Goal: Information Seeking & Learning: Learn about a topic

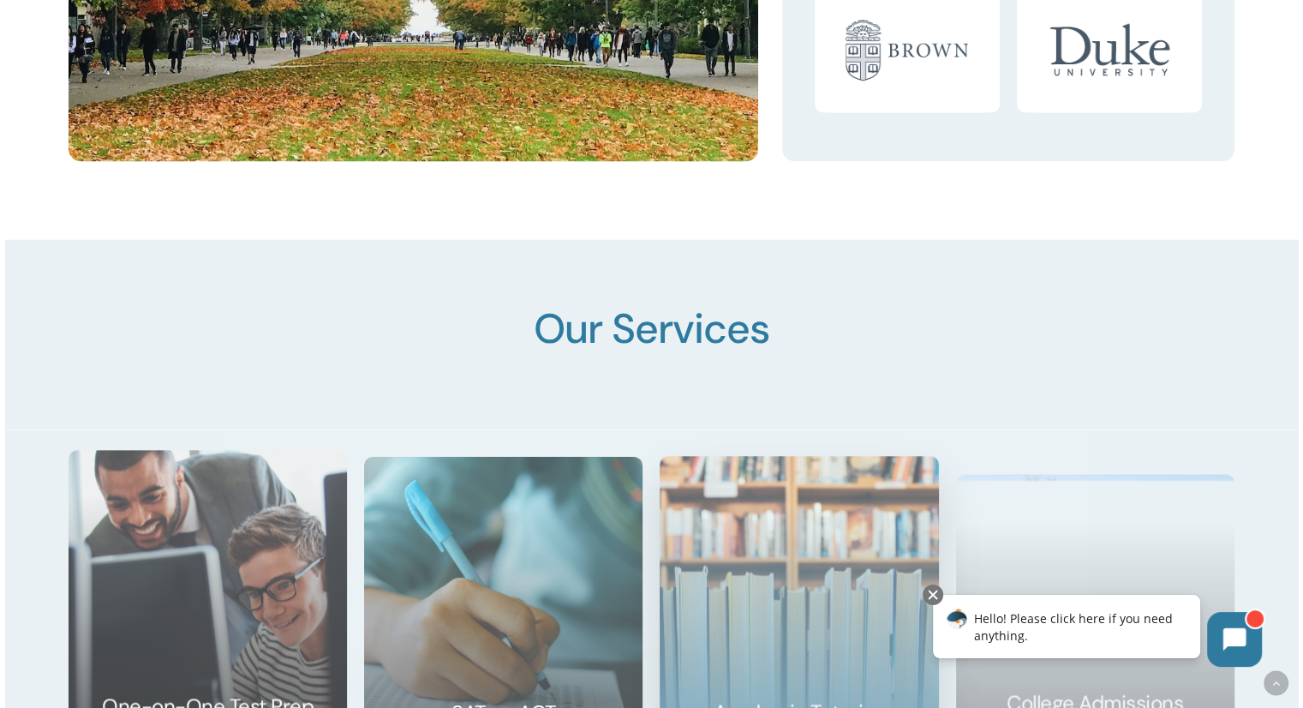
scroll to position [2656, 0]
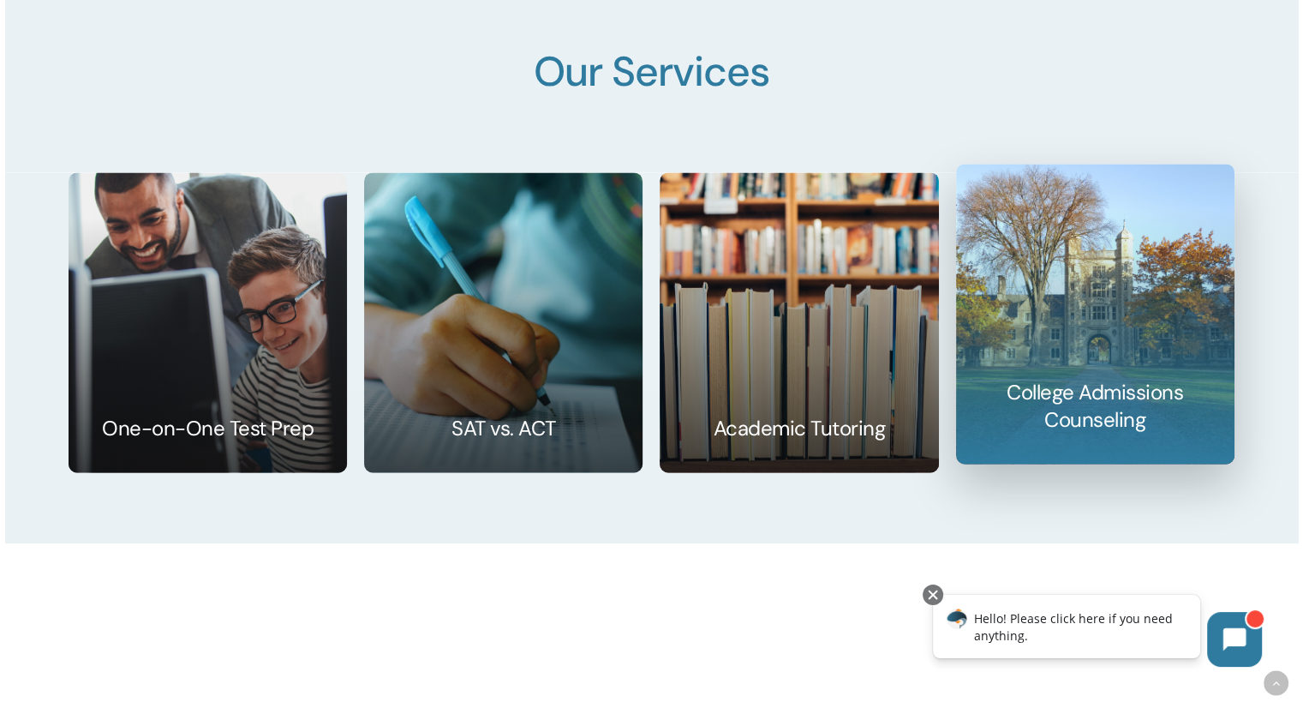
click at [1066, 395] on link at bounding box center [1095, 313] width 277 height 298
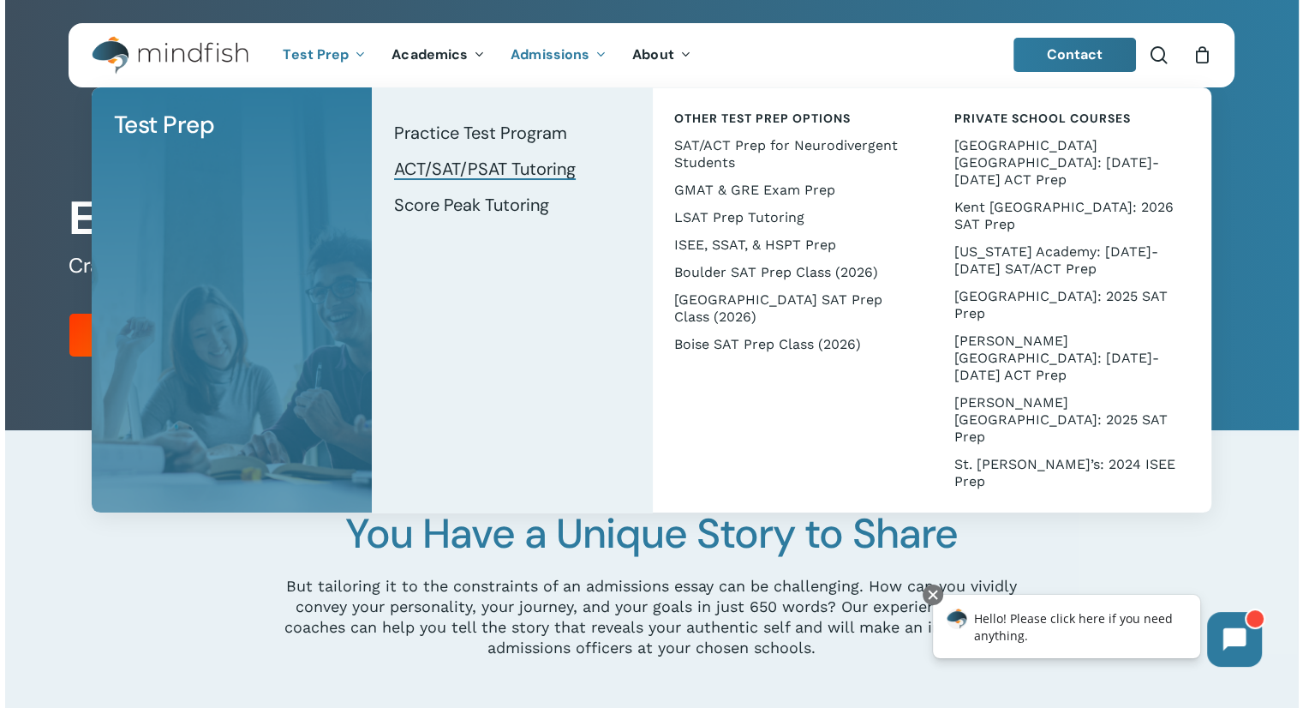
click at [427, 170] on span "ACT/SAT/PSAT Tutoring" at bounding box center [485, 169] width 182 height 22
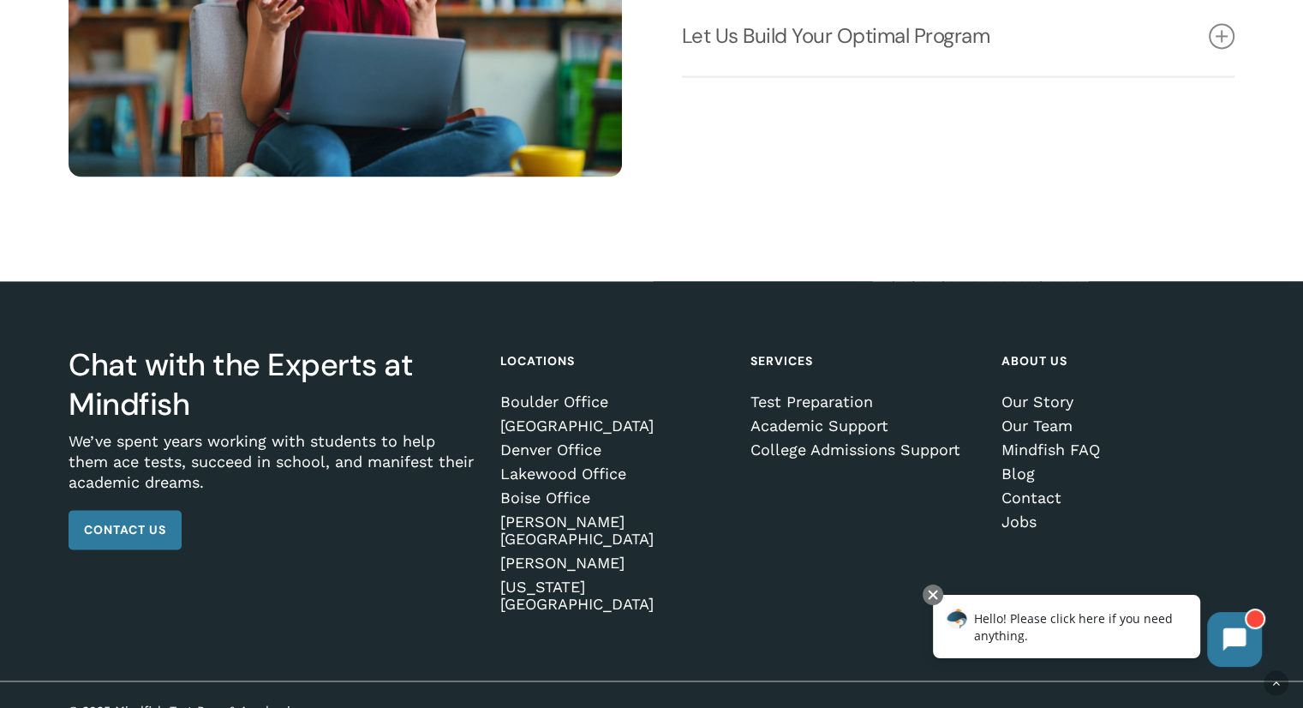
scroll to position [2502, 0]
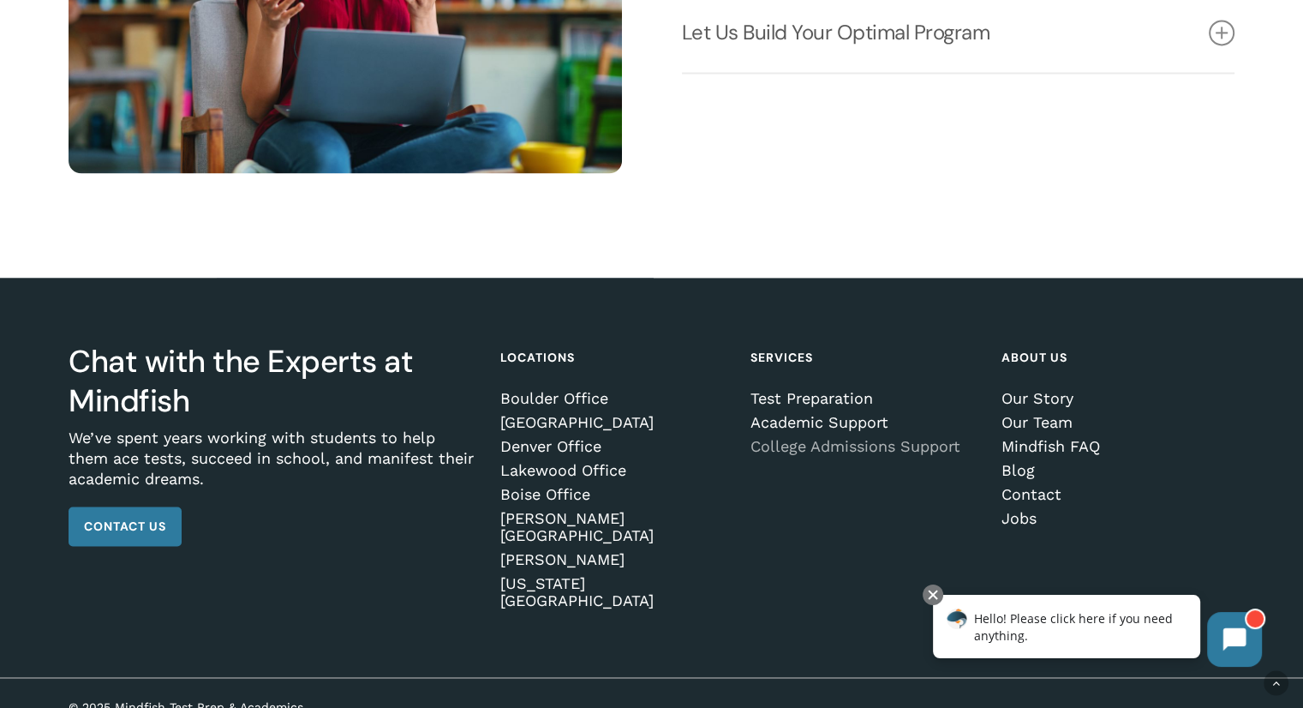
click at [783, 455] on link "College Admissions Support" at bounding box center [863, 446] width 227 height 17
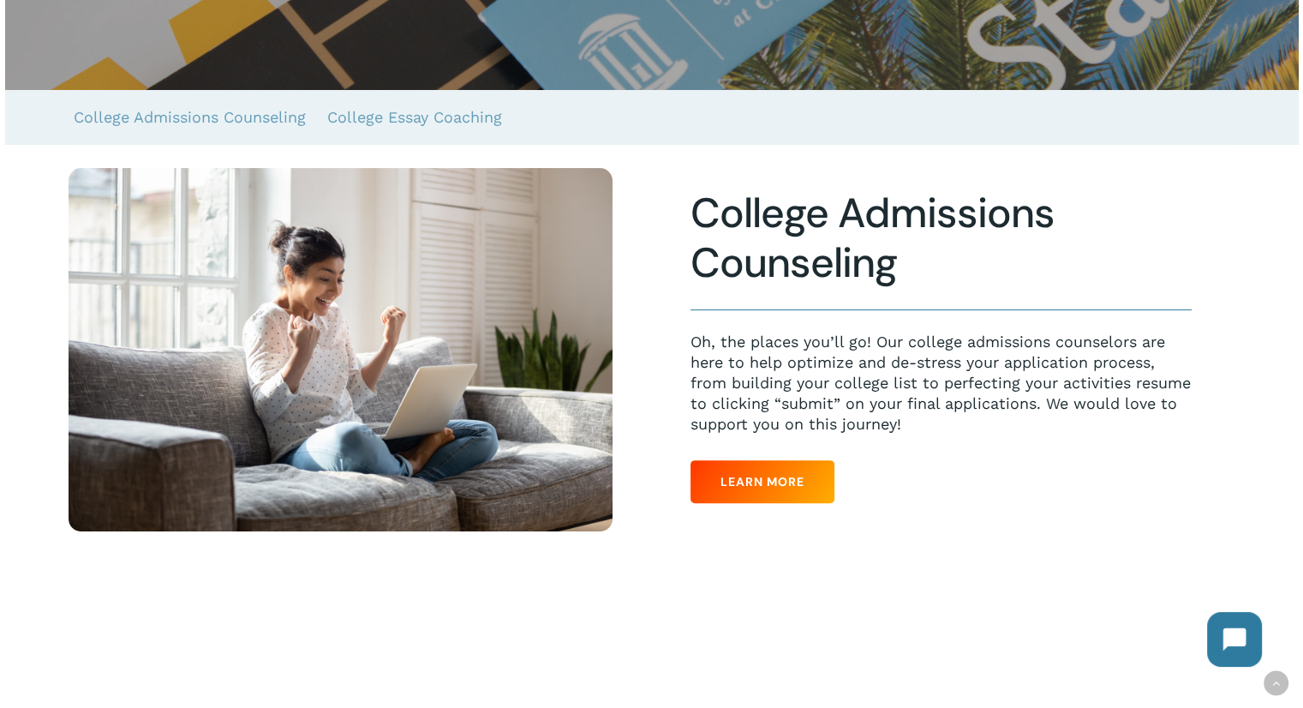
scroll to position [428, 0]
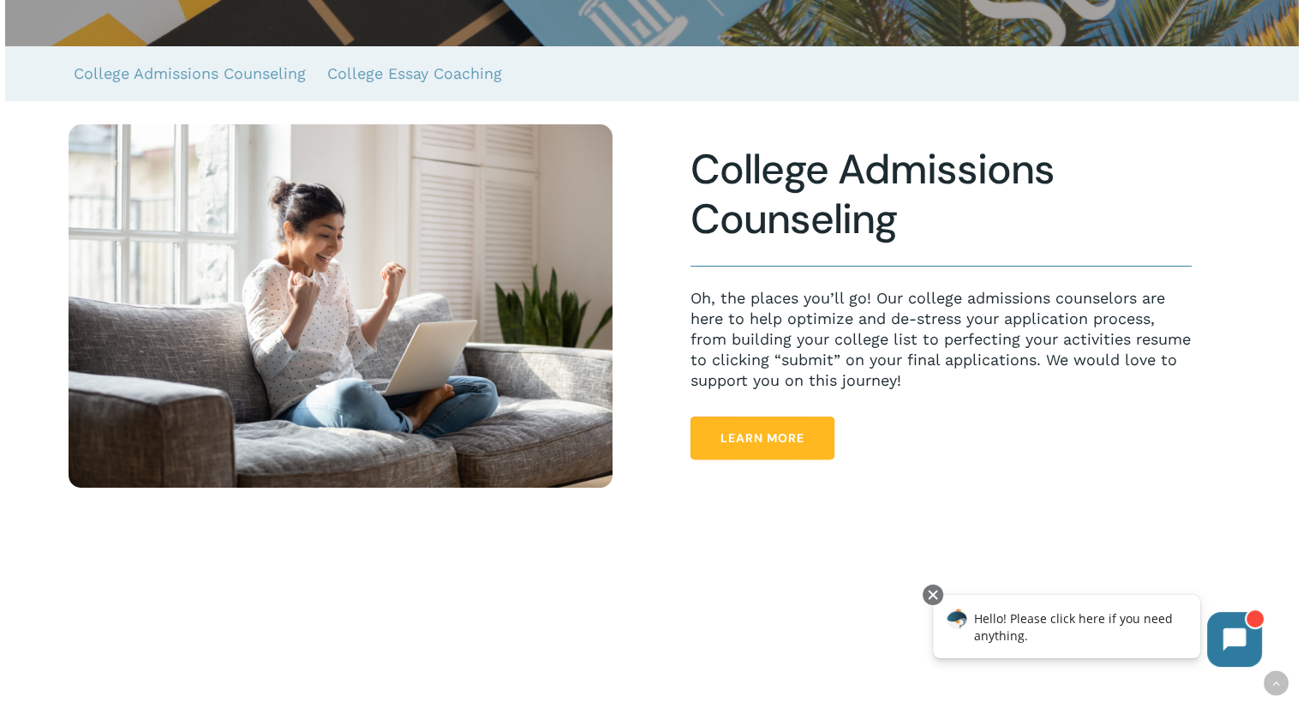
click at [772, 442] on span "Learn More" at bounding box center [763, 437] width 84 height 17
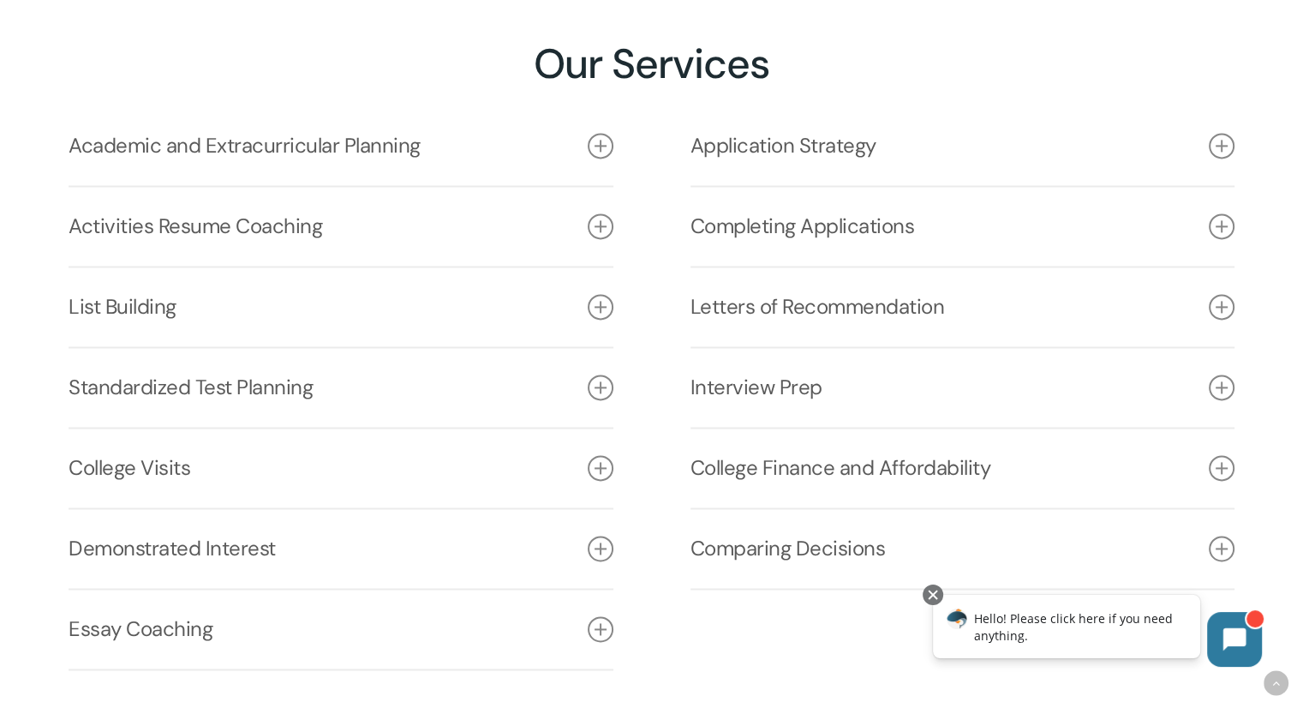
scroll to position [2313, 0]
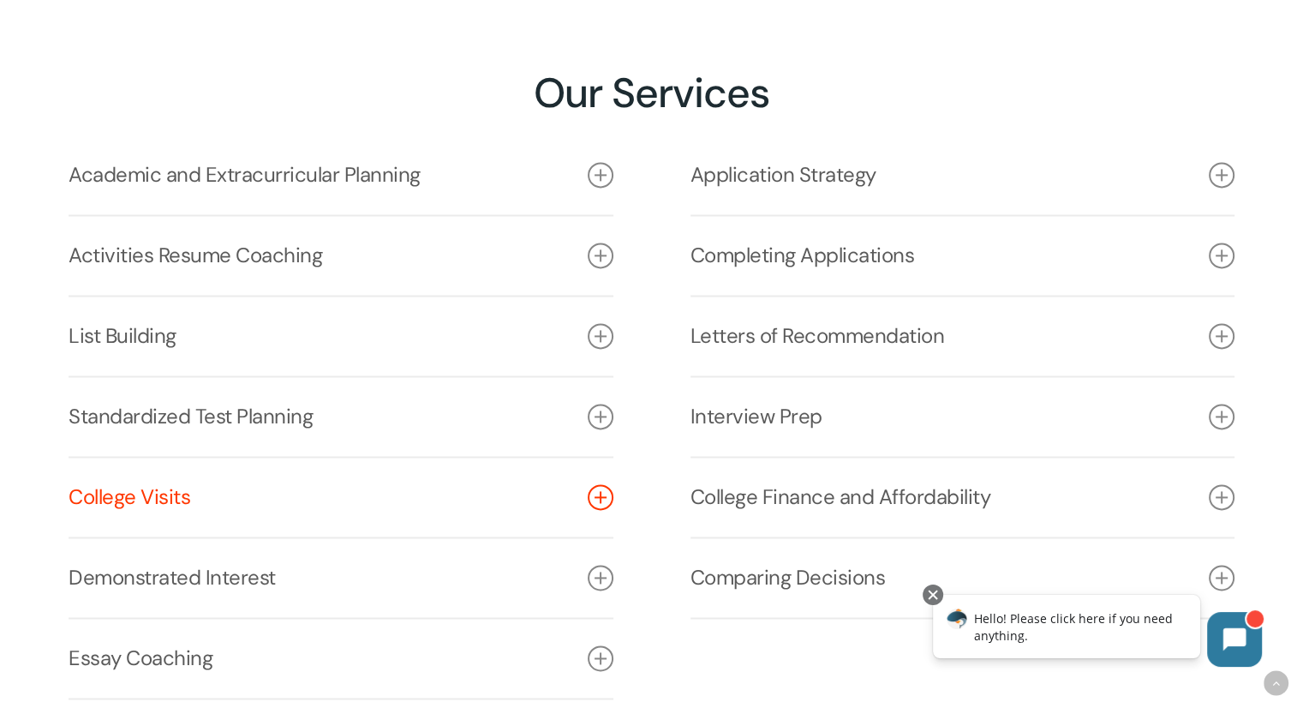
click at [597, 498] on icon at bounding box center [601, 497] width 26 height 26
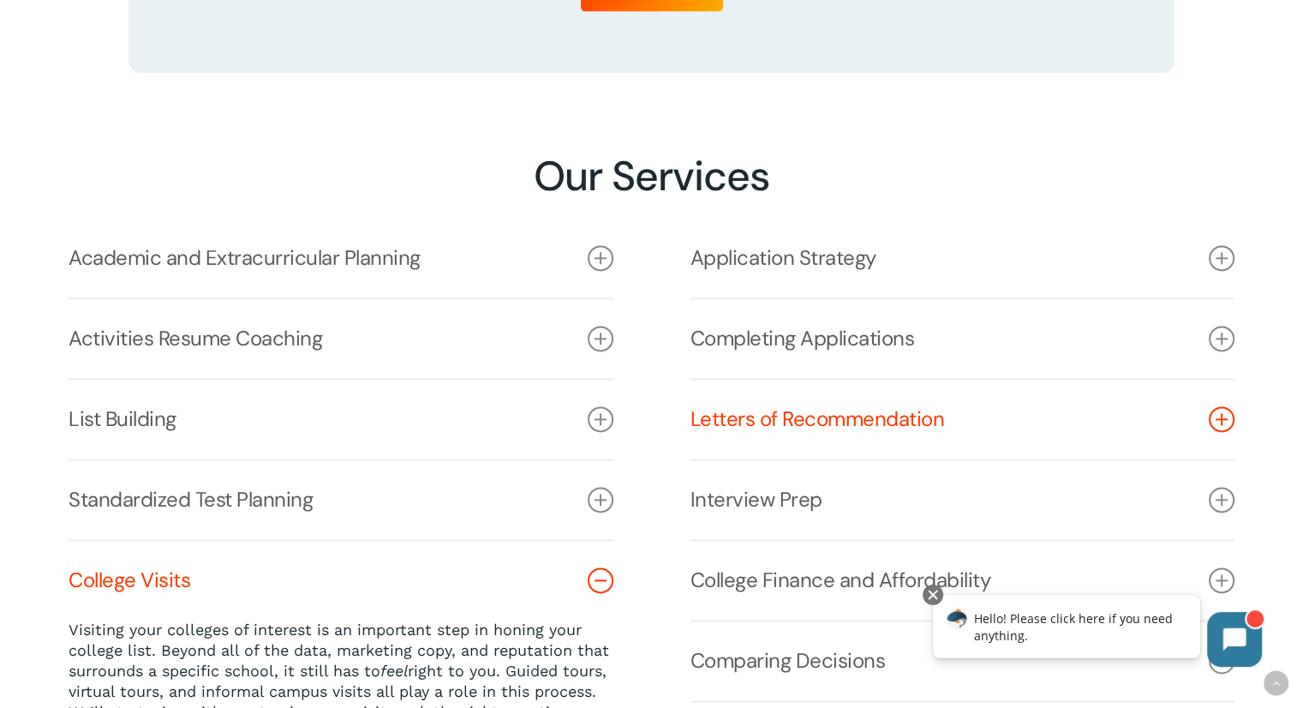
scroll to position [2227, 0]
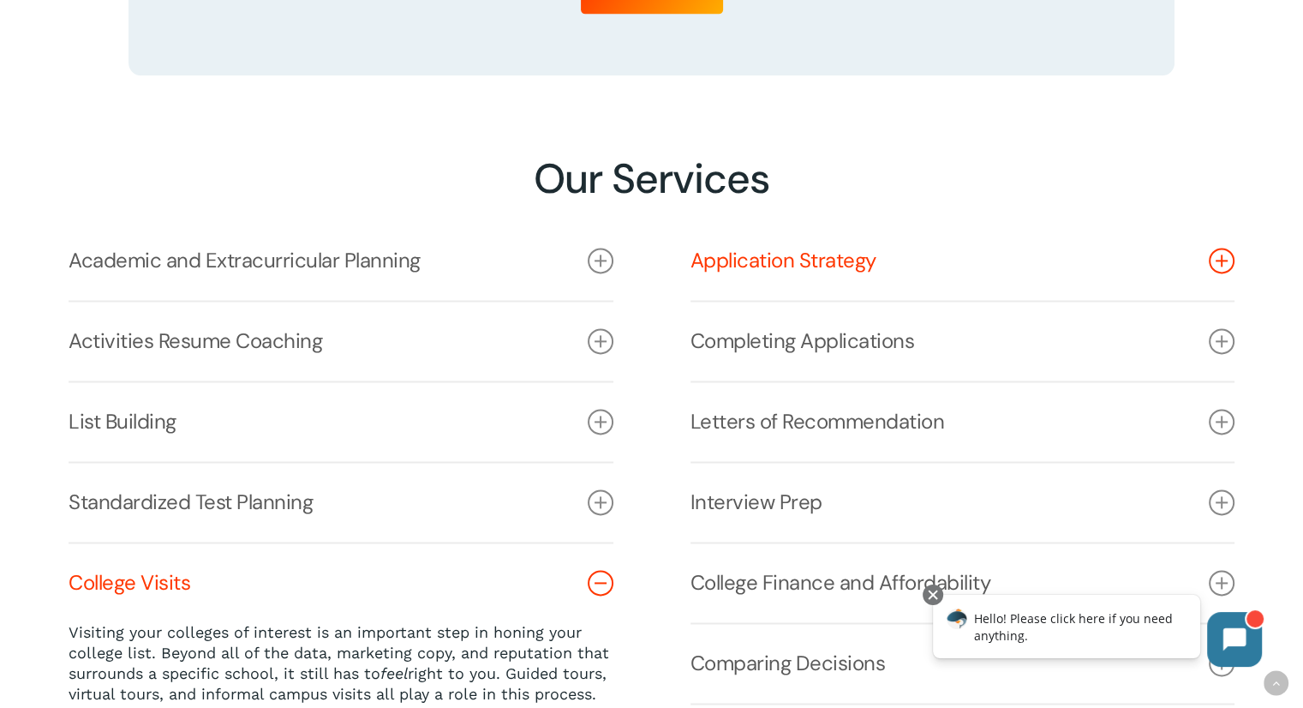
click at [1217, 267] on icon at bounding box center [1222, 261] width 26 height 26
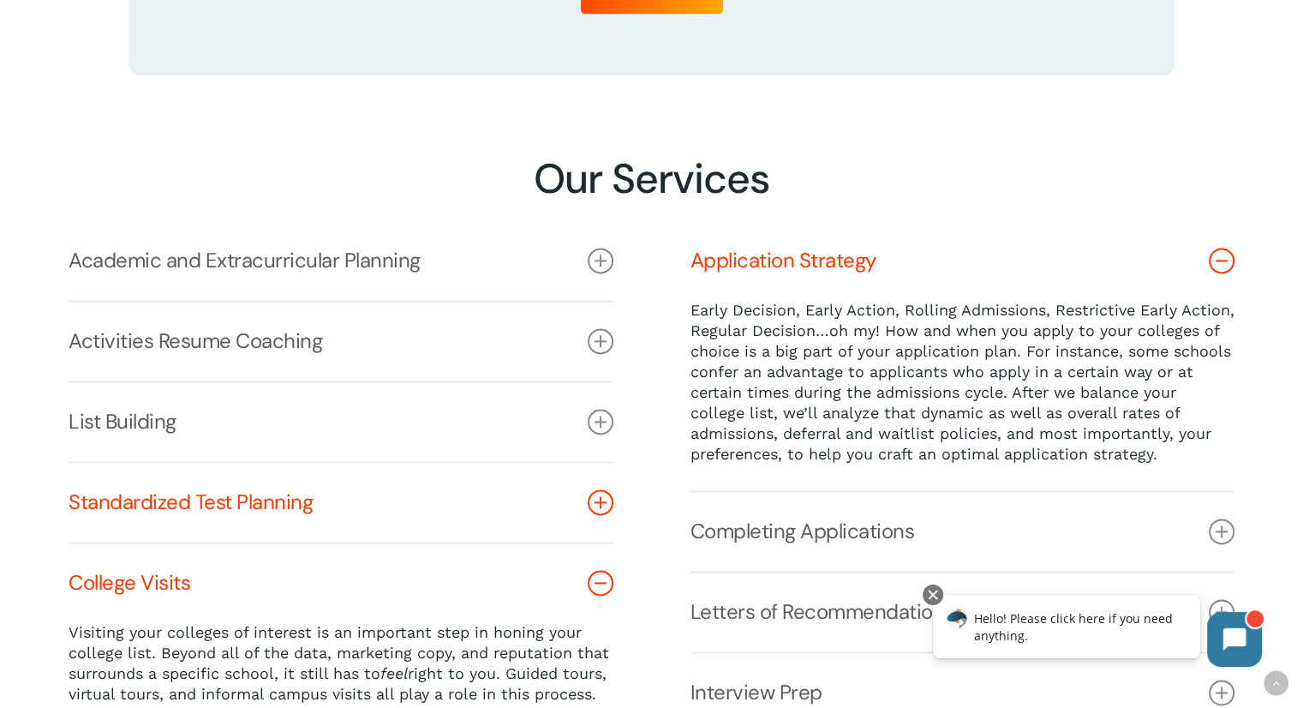
click at [603, 504] on icon at bounding box center [601, 502] width 26 height 26
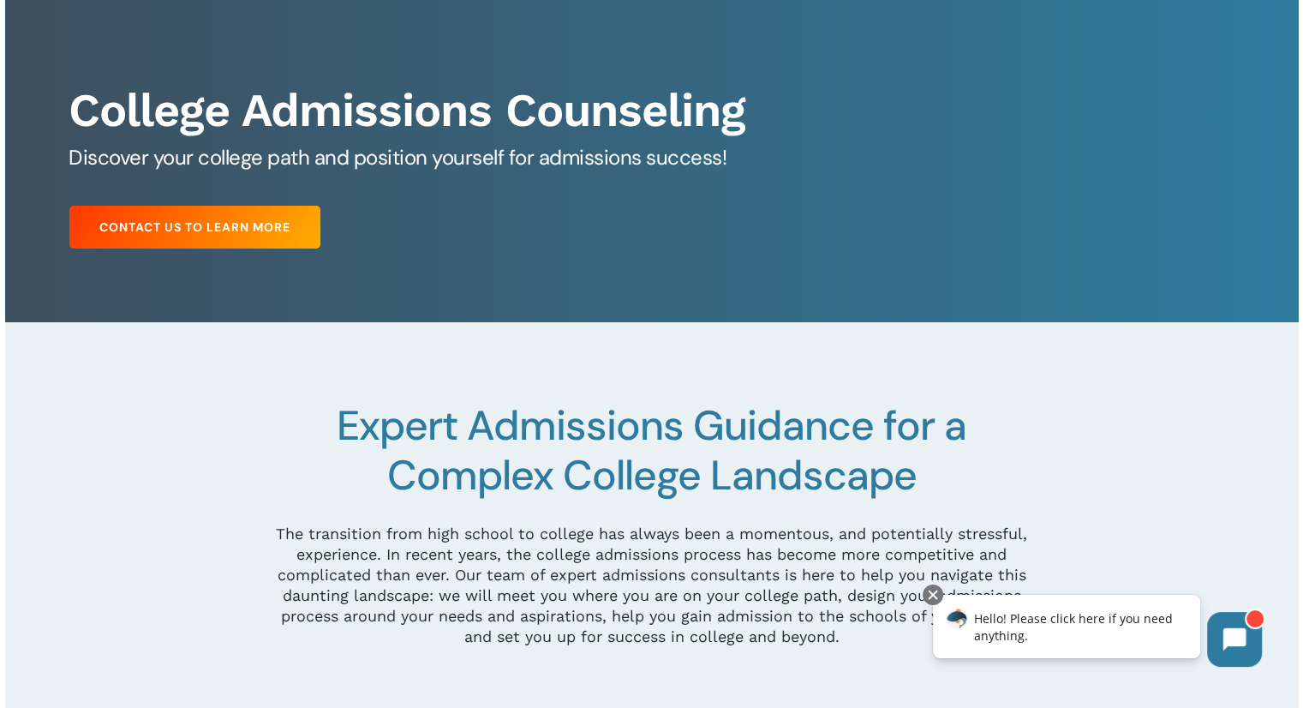
scroll to position [0, 0]
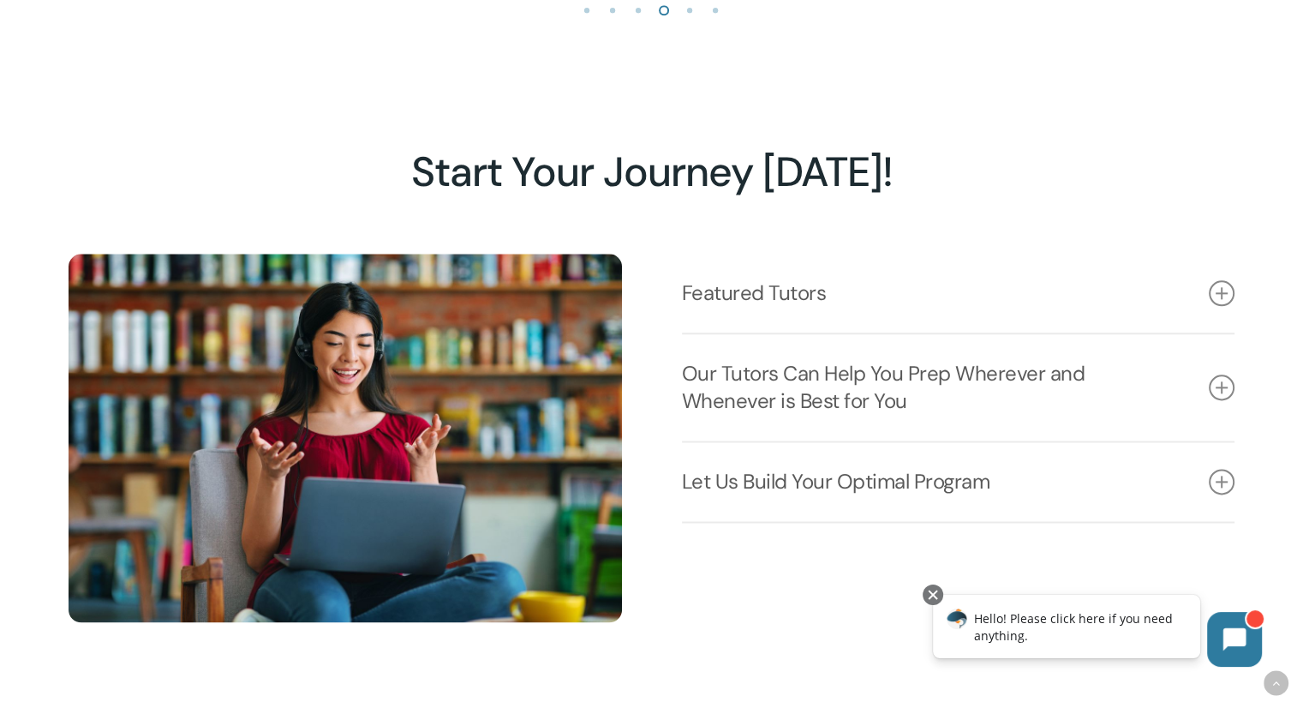
scroll to position [2056, 0]
